Goal: Find specific page/section: Find specific page/section

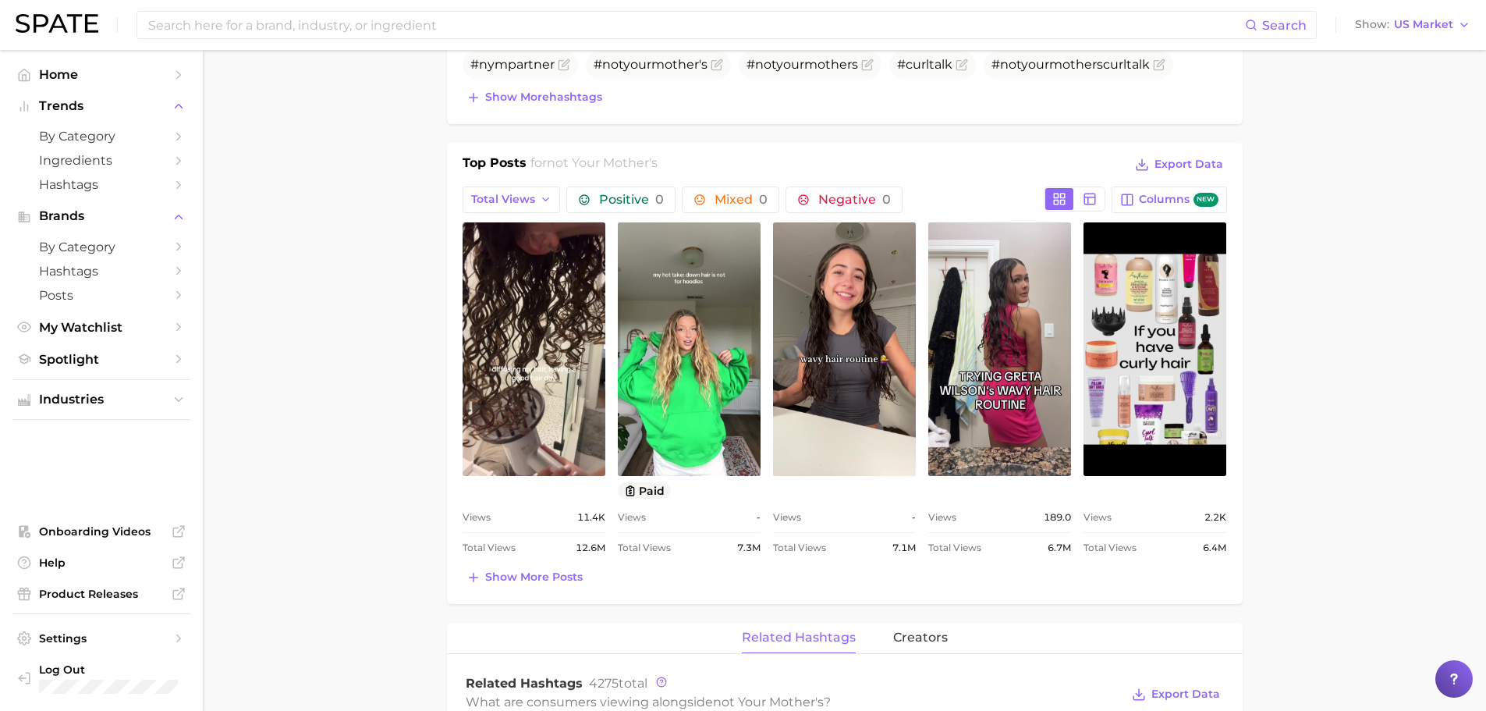
scroll to position [432, 0]
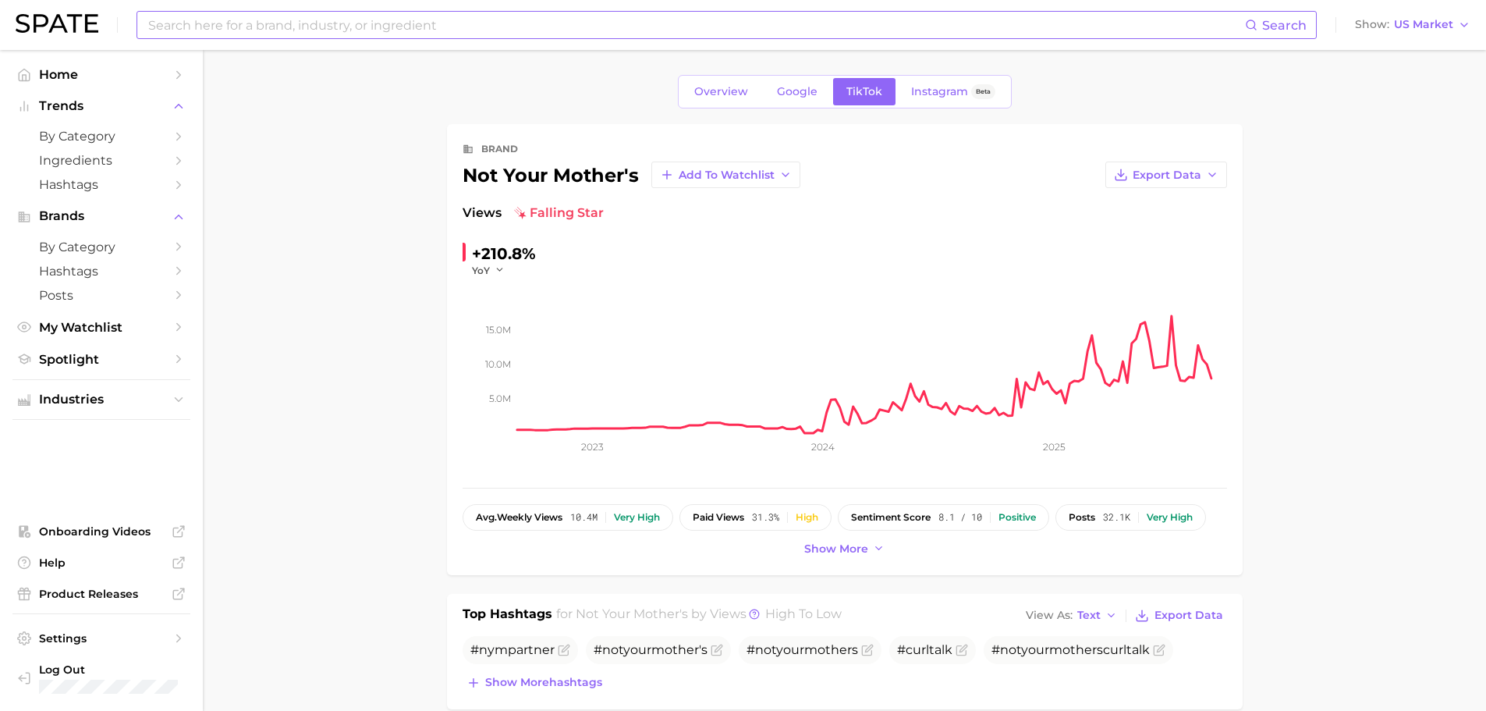
click at [460, 26] on input at bounding box center [696, 25] width 1099 height 27
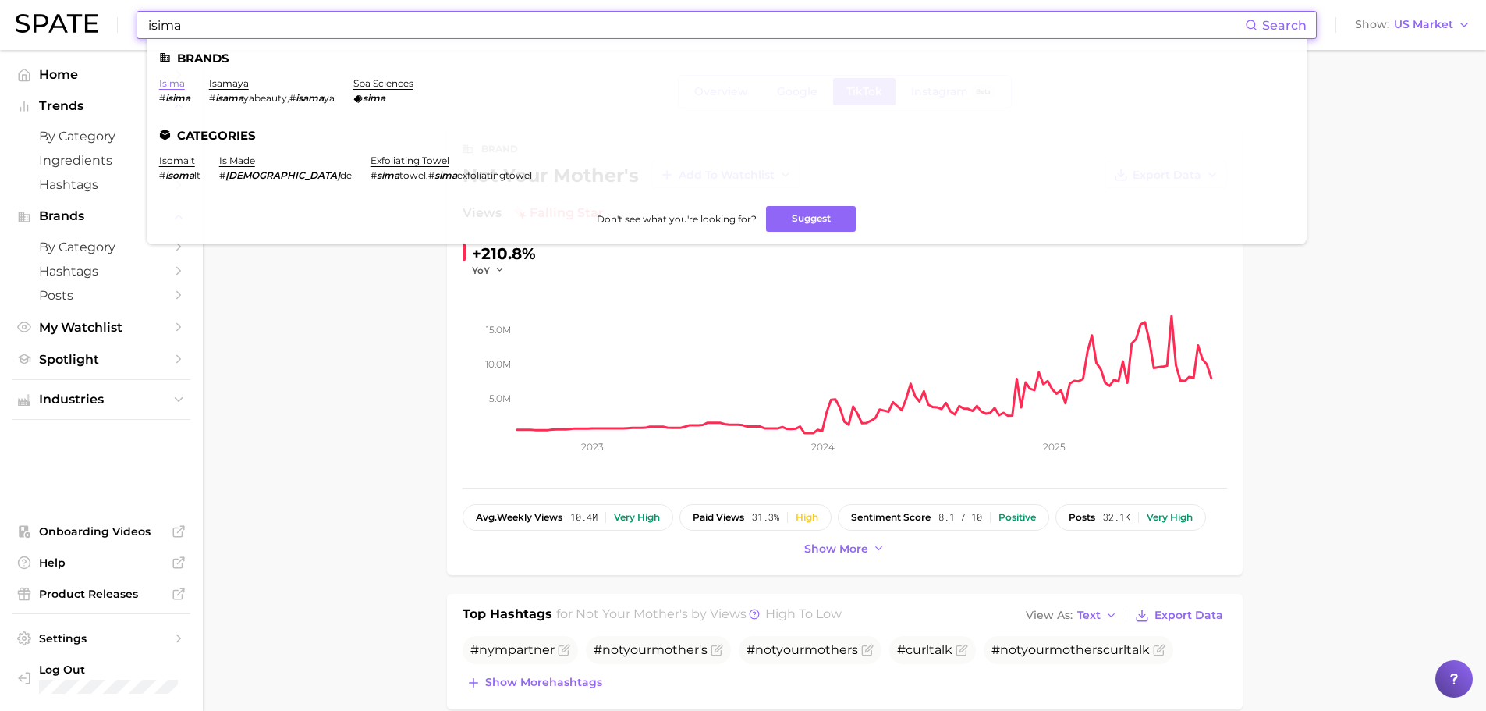
type input "isima"
click at [171, 84] on link "isima" at bounding box center [172, 83] width 26 height 12
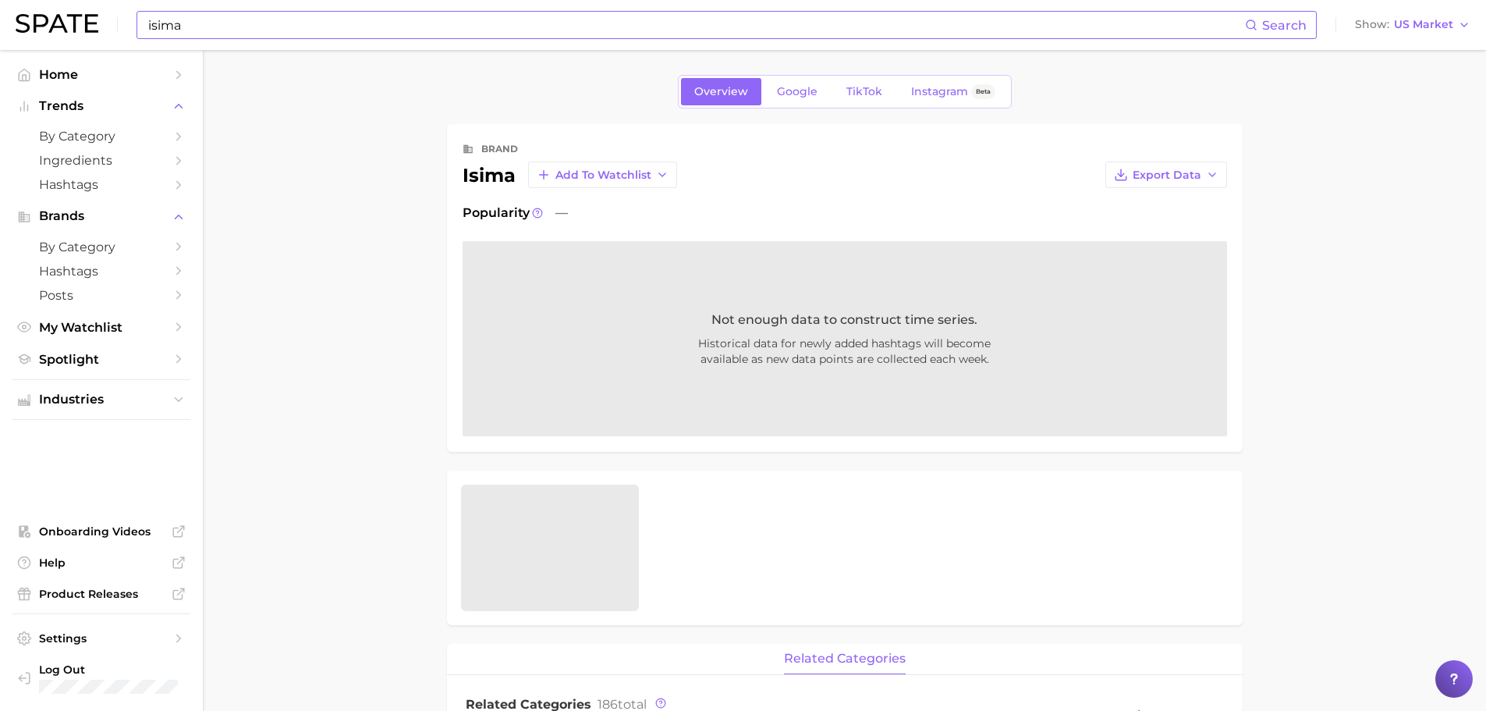
click at [405, 21] on input "isima" at bounding box center [696, 25] width 1099 height 27
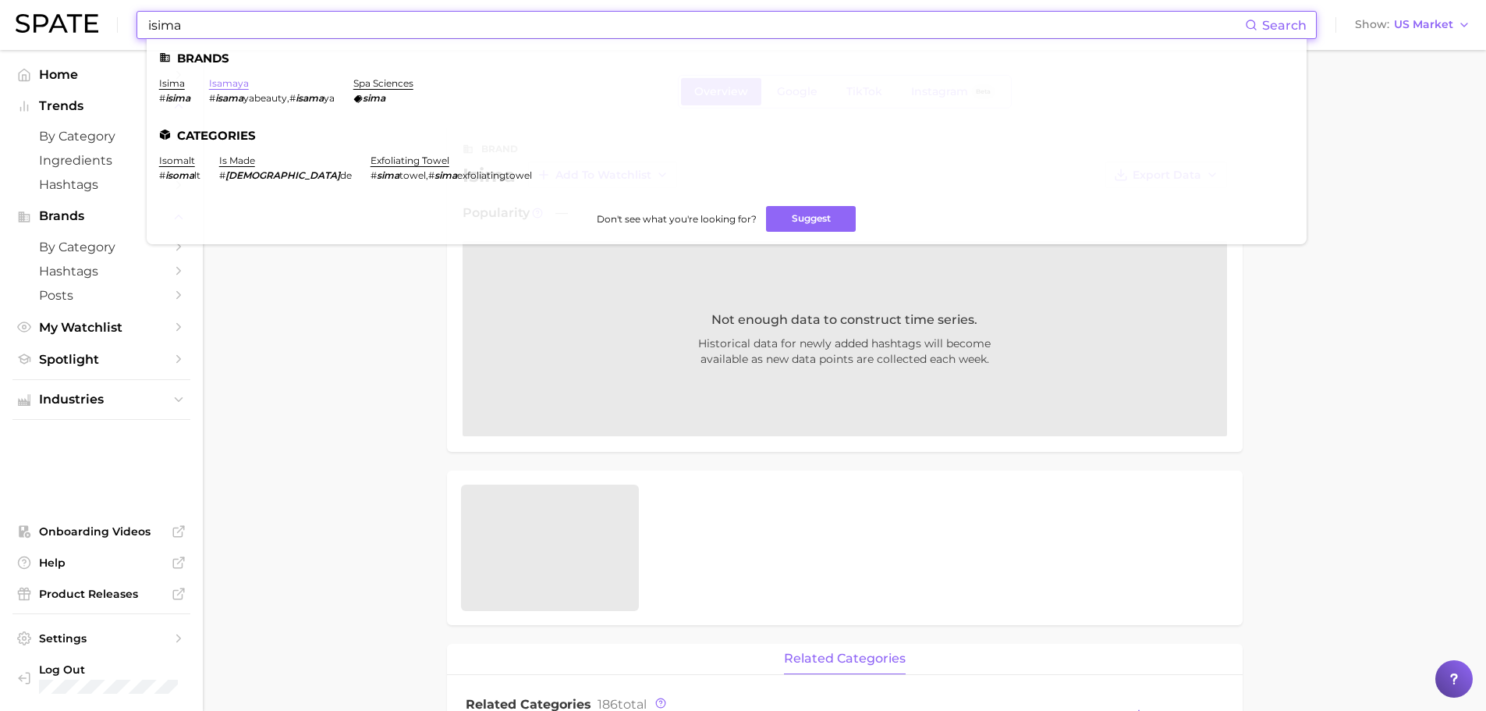
click at [229, 80] on link "isamaya" at bounding box center [229, 83] width 40 height 12
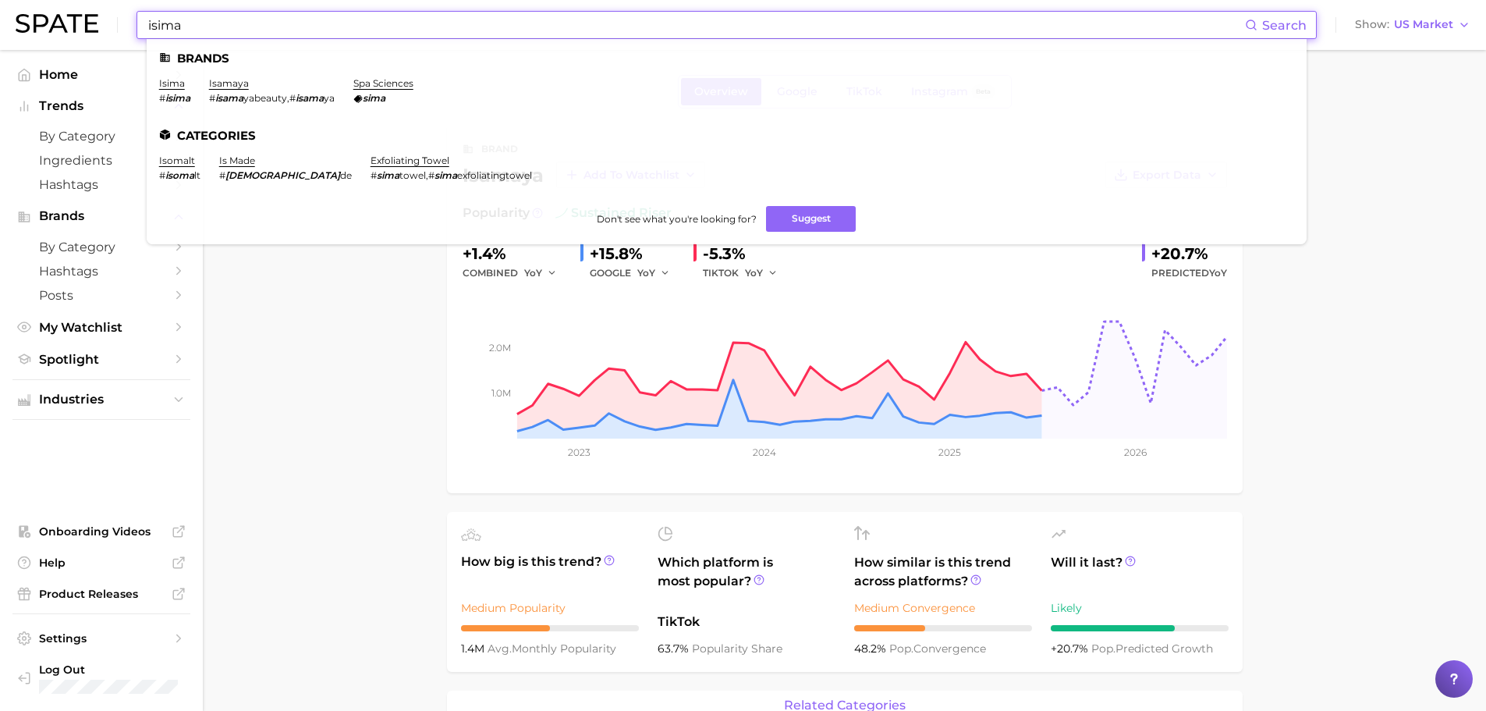
click at [192, 21] on input "isima" at bounding box center [696, 25] width 1099 height 27
click at [172, 87] on link "isima" at bounding box center [172, 83] width 26 height 12
